Goal: Find specific page/section: Find specific page/section

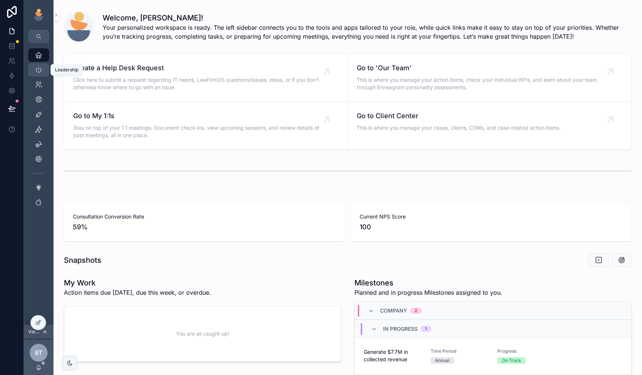
click at [32, 69] on link "Leadership" at bounding box center [38, 69] width 21 height 13
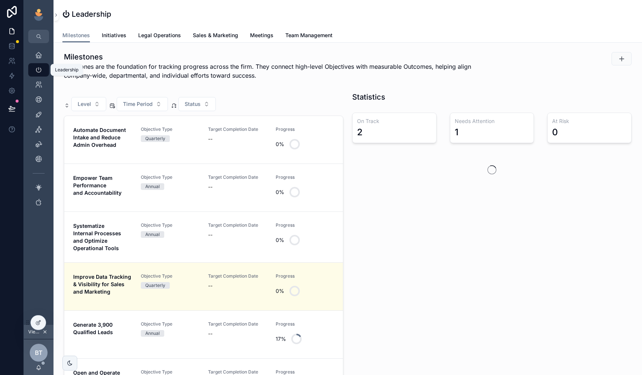
click at [111, 40] on link "Initiatives" at bounding box center [114, 36] width 25 height 15
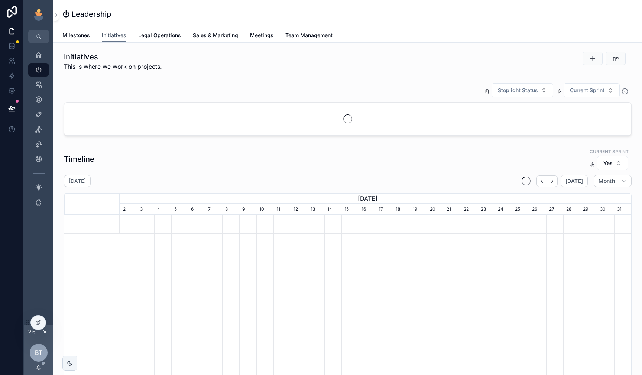
scroll to position [0, 512]
click at [112, 36] on span "Initiatives" at bounding box center [114, 35] width 25 height 7
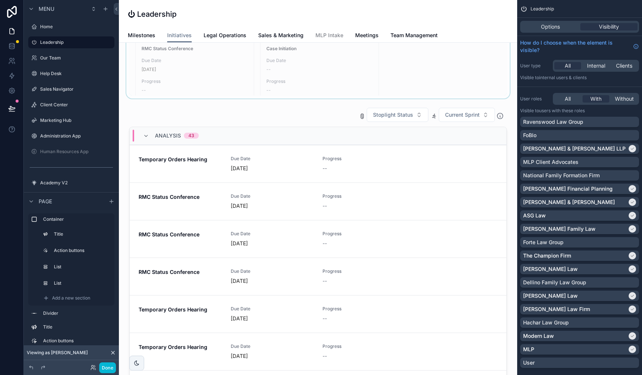
scroll to position [471, 0]
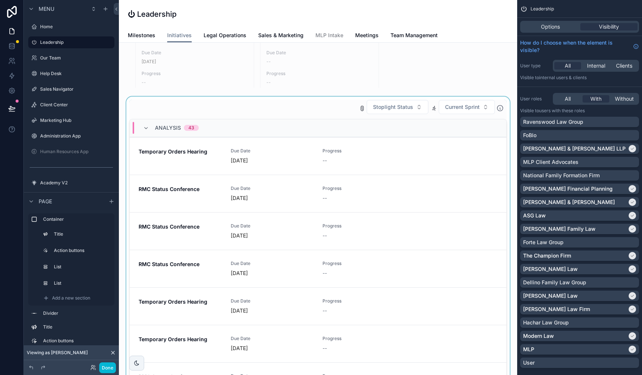
click at [259, 159] on div "scrollable content" at bounding box center [318, 250] width 387 height 307
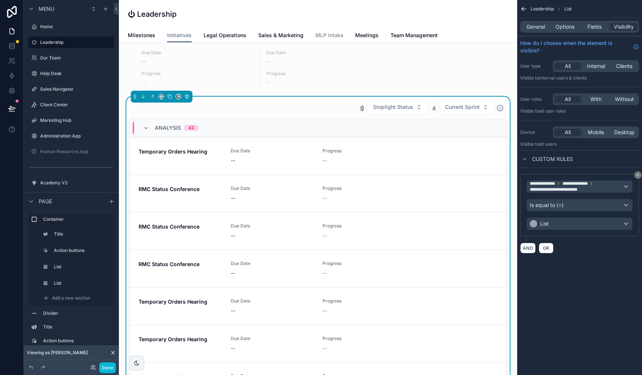
click at [259, 101] on div "Stoplight Status Current Sprint" at bounding box center [318, 107] width 378 height 15
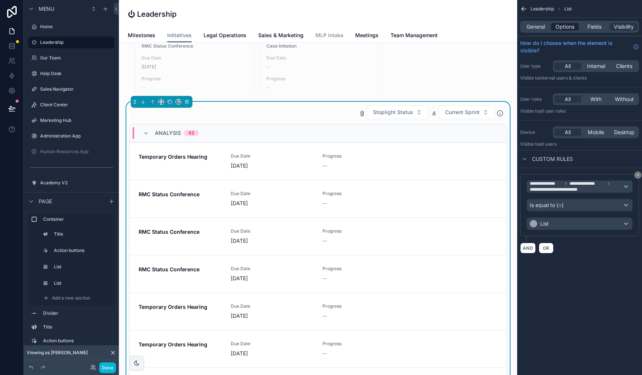
click at [565, 30] on span "Options" at bounding box center [565, 26] width 19 height 7
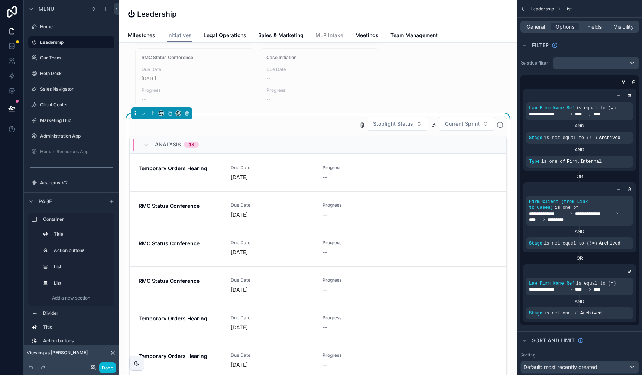
scroll to position [457, 0]
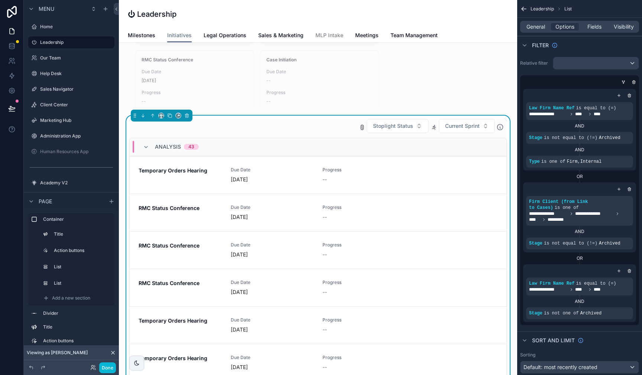
click at [522, 181] on div "**********" at bounding box center [579, 205] width 119 height 239
click at [522, 9] on icon "scrollable content" at bounding box center [523, 8] width 7 height 7
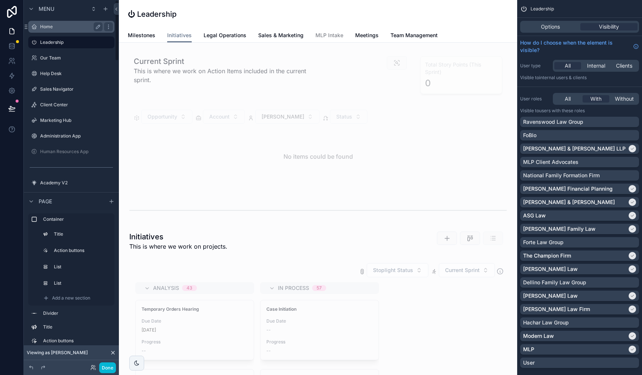
click at [51, 27] on label "Home" at bounding box center [69, 27] width 59 height 6
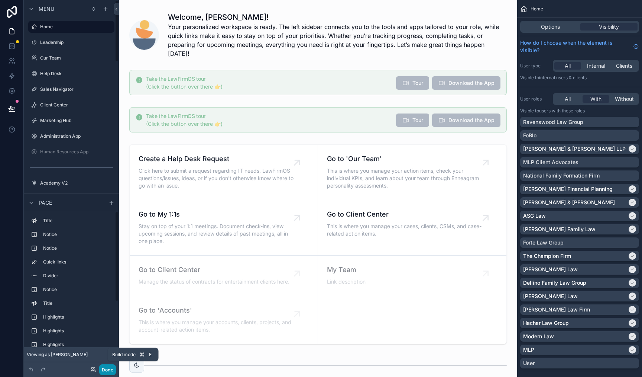
click at [104, 368] on button "Done" at bounding box center [107, 369] width 17 height 11
